Goal: Task Accomplishment & Management: Use online tool/utility

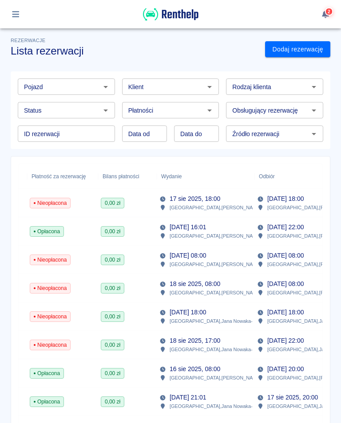
scroll to position [0, 272]
click at [285, 232] on p "[DATE] 22:00" at bounding box center [285, 227] width 36 height 9
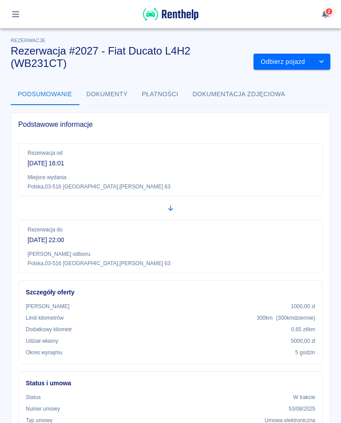
click at [274, 56] on button "Odbierz pojazd" at bounding box center [282, 62] width 59 height 16
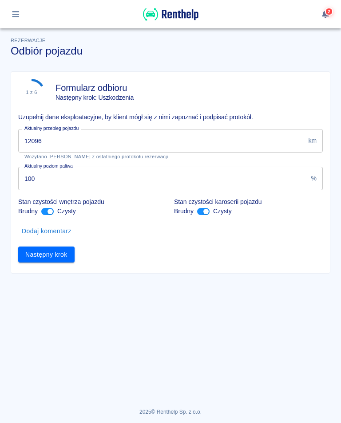
click at [56, 141] on input "12096" at bounding box center [161, 141] width 286 height 24
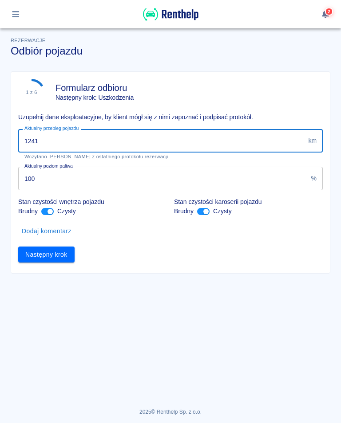
type input "12410"
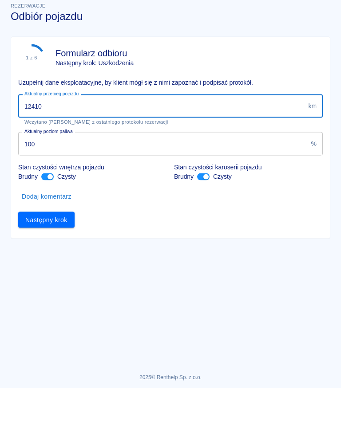
click at [59, 247] on button "Następny krok" at bounding box center [46, 255] width 56 height 16
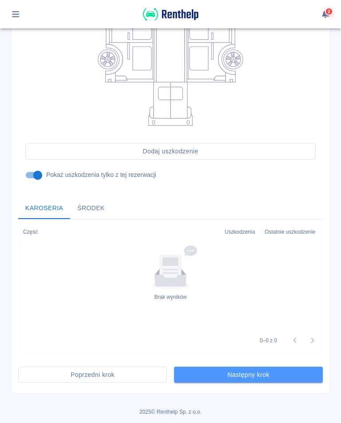
scroll to position [195, 0]
click at [243, 378] on button "Następny krok" at bounding box center [248, 375] width 149 height 16
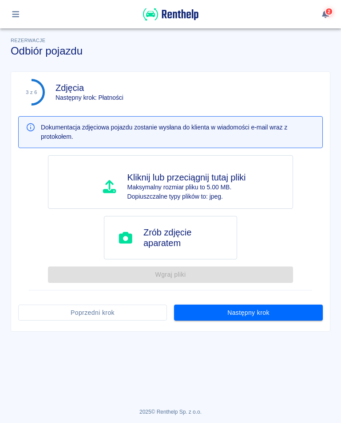
click at [251, 310] on button "Następny krok" at bounding box center [248, 313] width 149 height 16
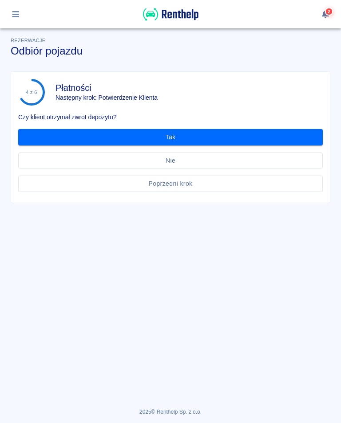
click at [174, 144] on button "Tak" at bounding box center [170, 137] width 304 height 16
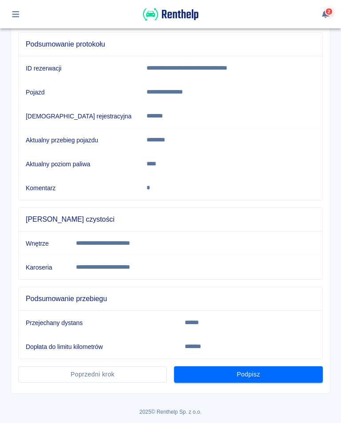
scroll to position [96, 0]
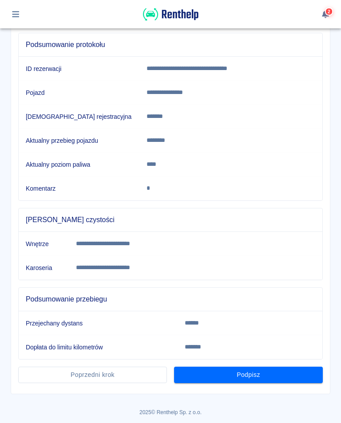
click at [247, 377] on button "Podpisz" at bounding box center [248, 375] width 149 height 16
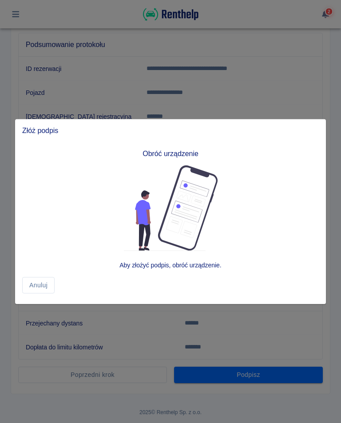
click at [194, 222] on img at bounding box center [171, 208] width 94 height 86
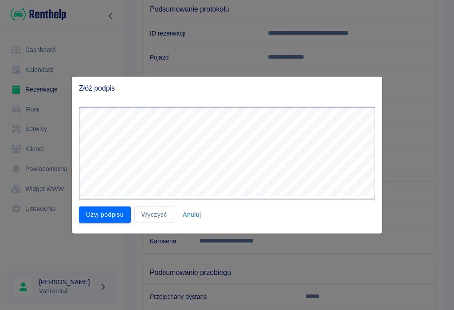
click at [118, 214] on button "Użyj podpisu" at bounding box center [105, 214] width 52 height 16
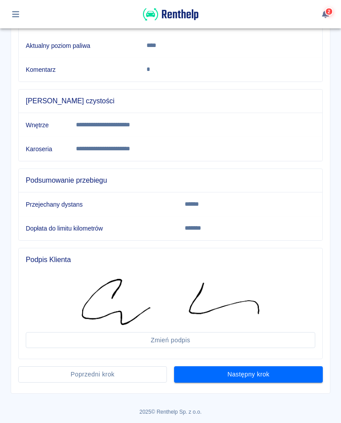
scroll to position [215, 0]
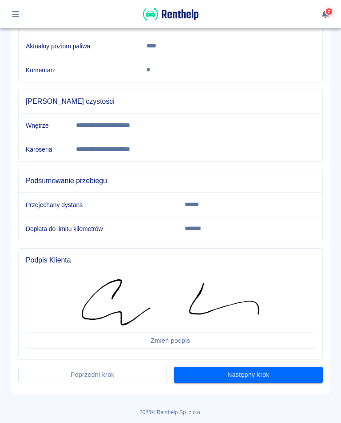
click at [262, 378] on button "Następny krok" at bounding box center [248, 375] width 149 height 16
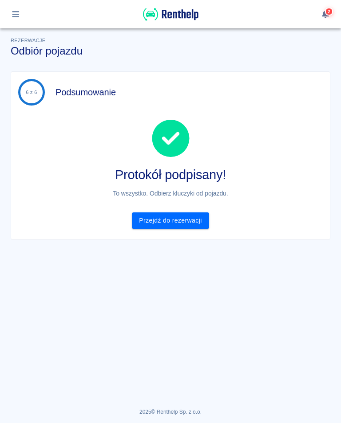
scroll to position [0, 0]
click at [201, 221] on link "Przejdź do rezerwacji" at bounding box center [170, 220] width 77 height 16
